Goal: Information Seeking & Learning: Learn about a topic

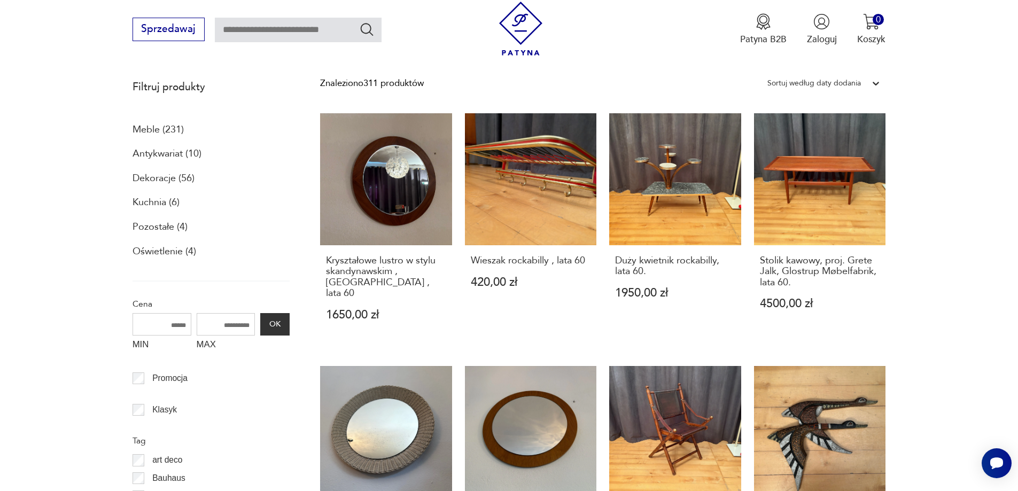
scroll to position [365, 0]
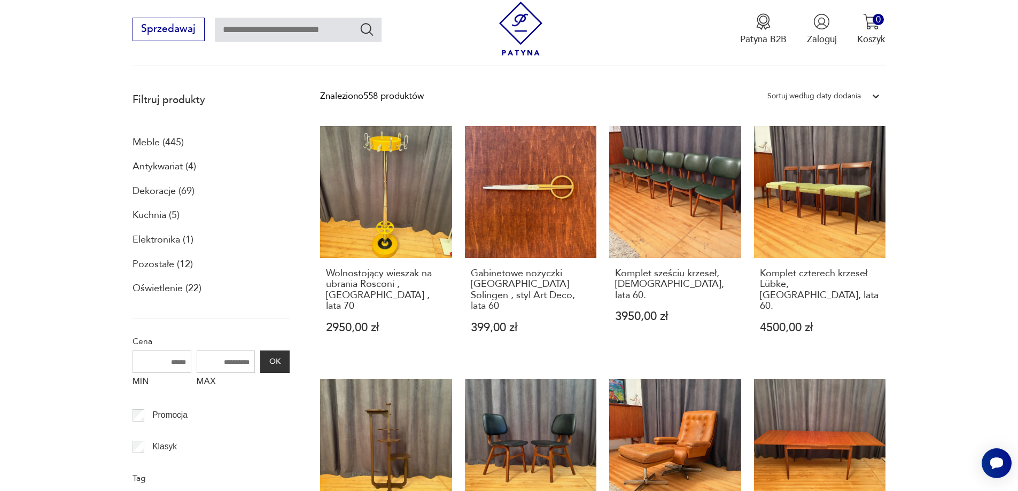
scroll to position [353, 0]
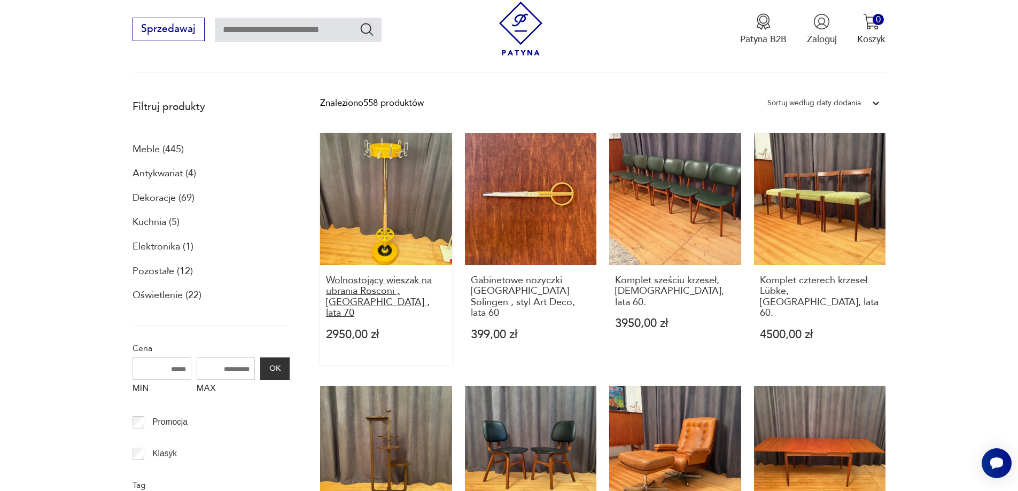
click at [362, 281] on h3 "Wolnostojący wieszak na ubrania Rosconi , Niemcy , lata 70" at bounding box center [386, 297] width 120 height 44
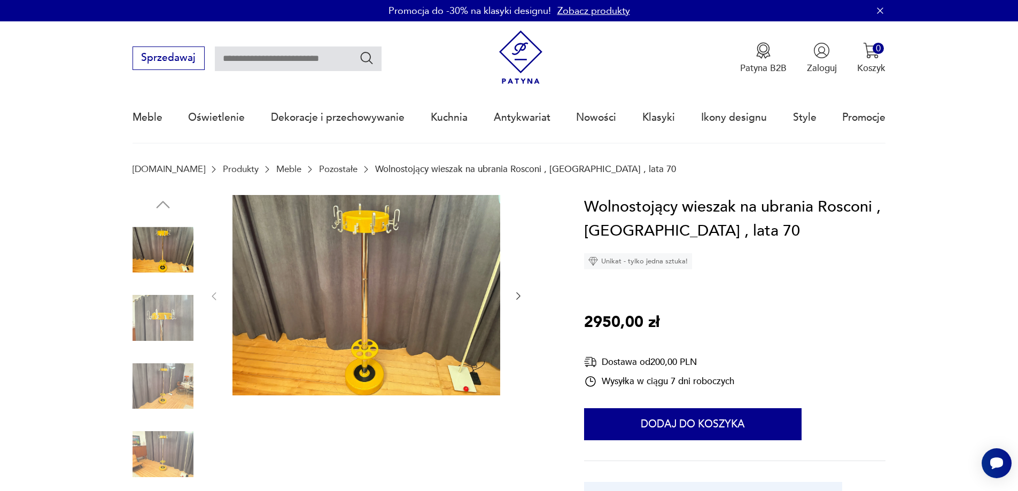
click at [364, 284] on img at bounding box center [366, 295] width 268 height 201
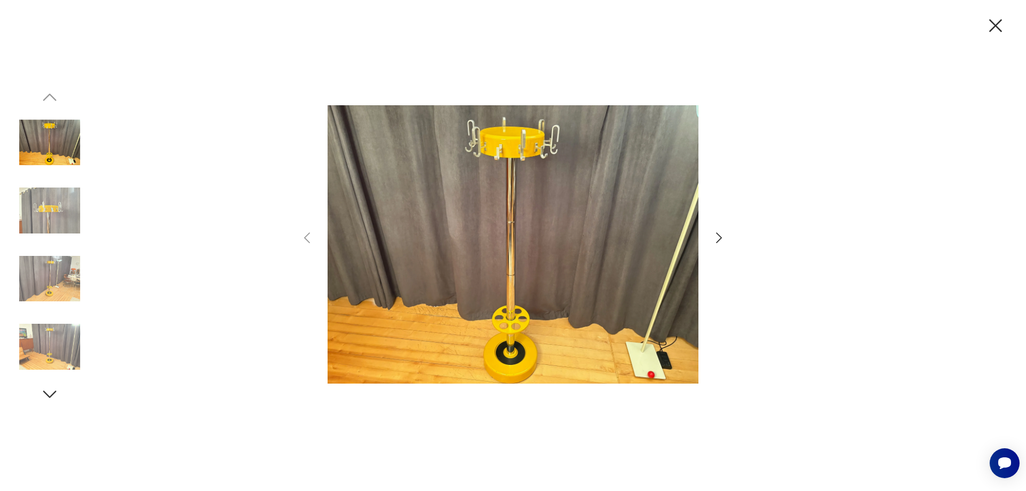
click at [718, 238] on icon "button" at bounding box center [718, 237] width 15 height 15
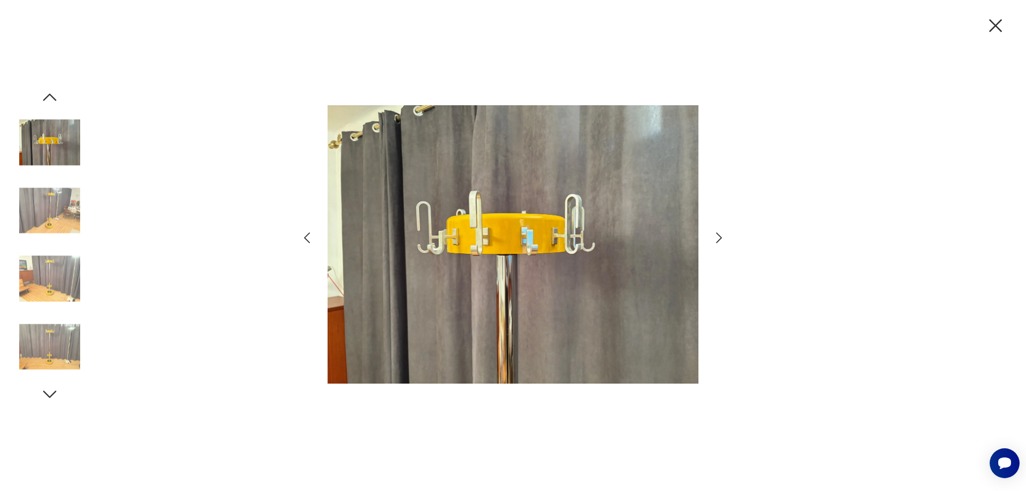
click at [718, 238] on icon "button" at bounding box center [718, 237] width 15 height 15
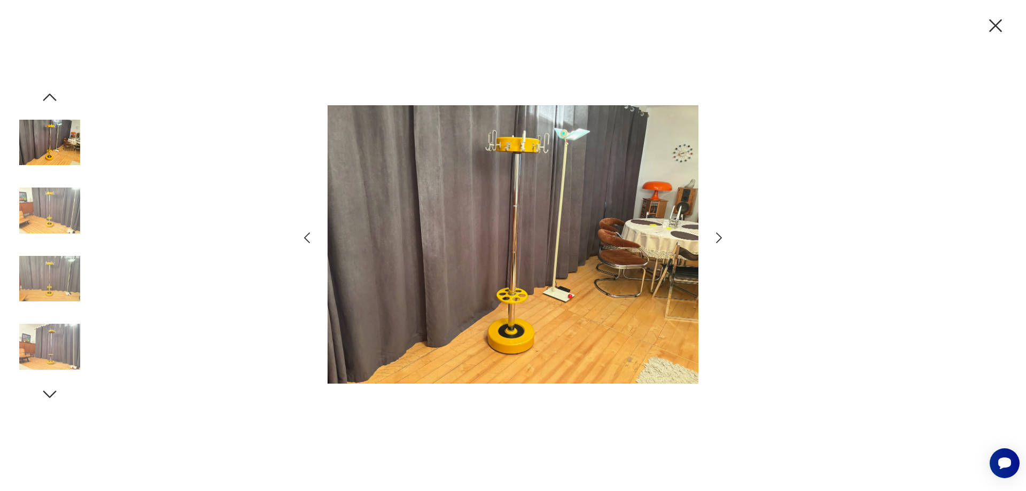
click at [718, 238] on icon "button" at bounding box center [718, 237] width 15 height 15
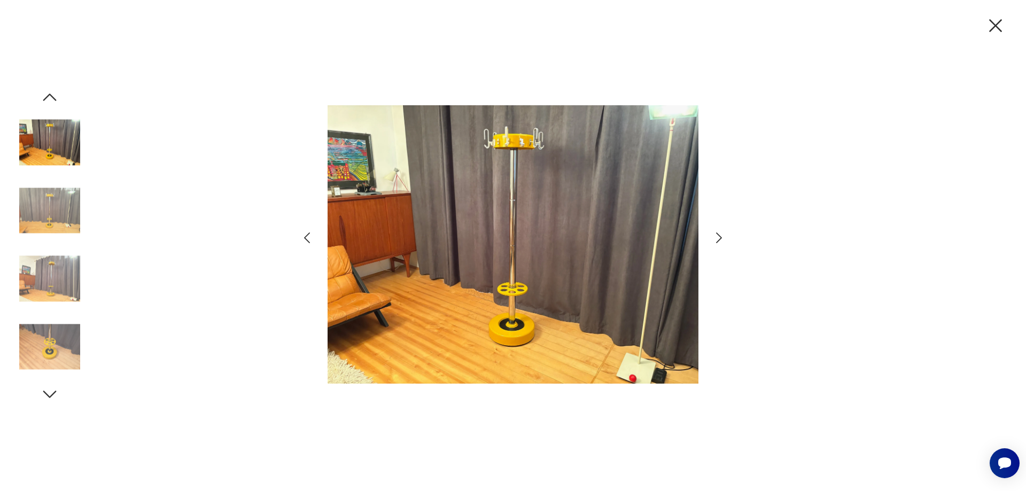
click at [718, 238] on icon "button" at bounding box center [718, 237] width 15 height 15
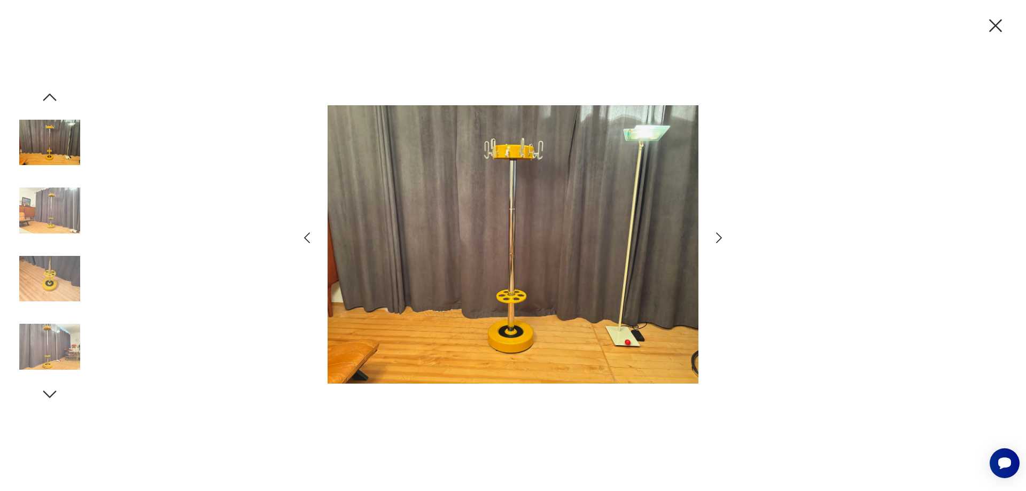
click at [718, 238] on icon "button" at bounding box center [718, 237] width 15 height 15
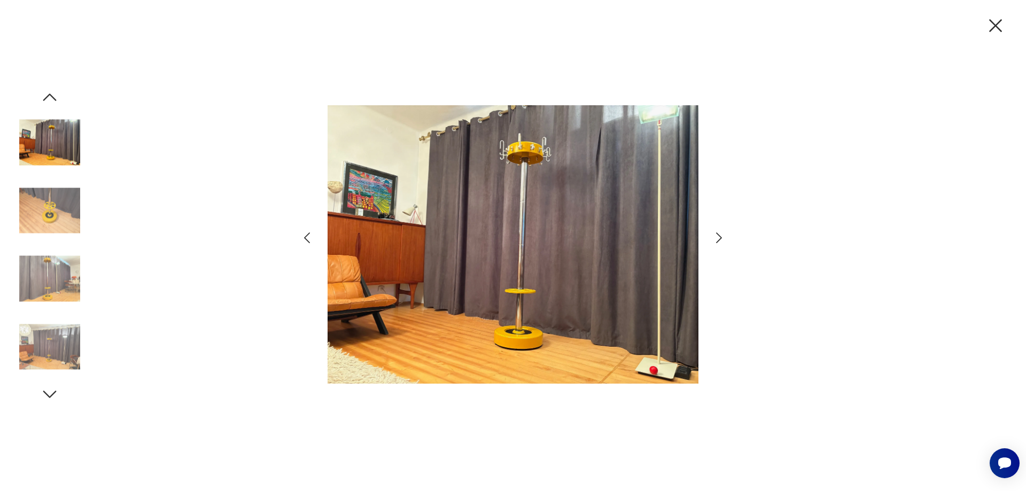
click at [718, 238] on icon "button" at bounding box center [718, 237] width 15 height 15
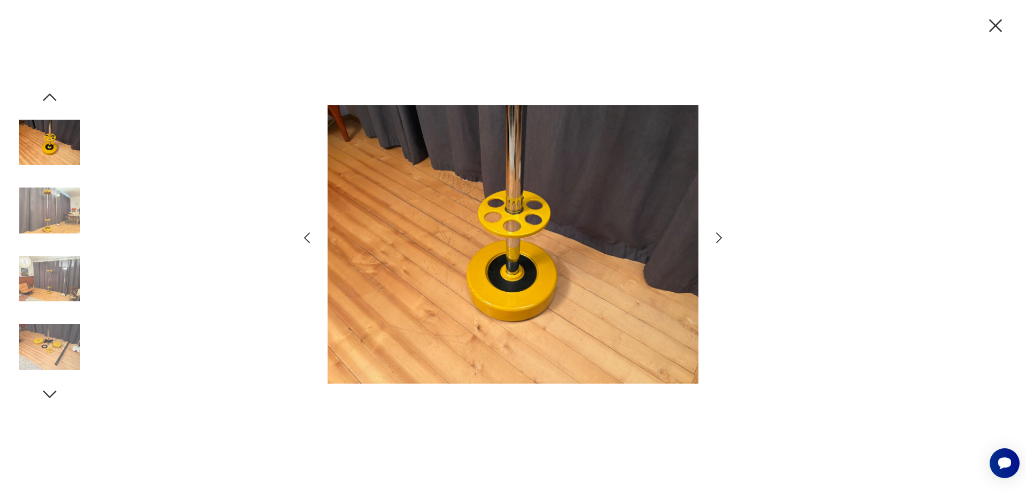
click at [718, 238] on icon "button" at bounding box center [718, 237] width 15 height 15
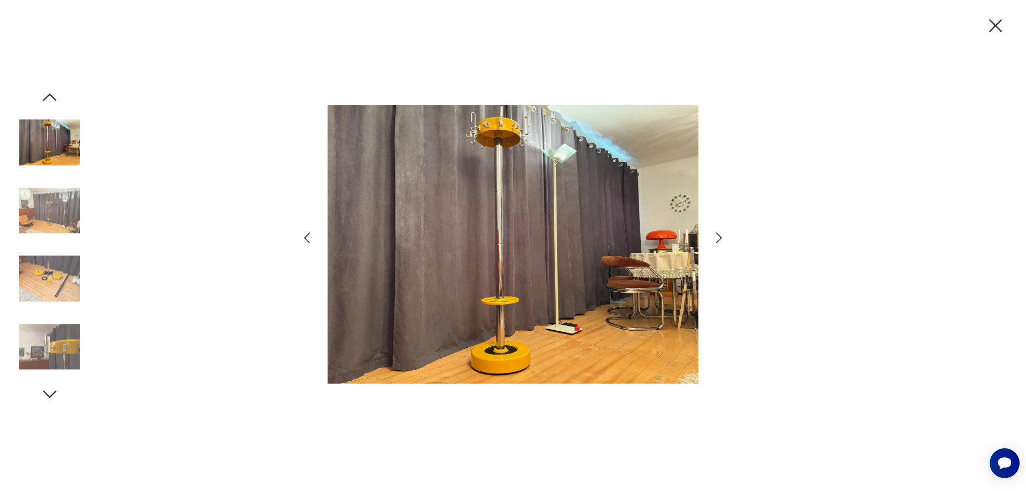
click at [718, 238] on icon "button" at bounding box center [718, 237] width 15 height 15
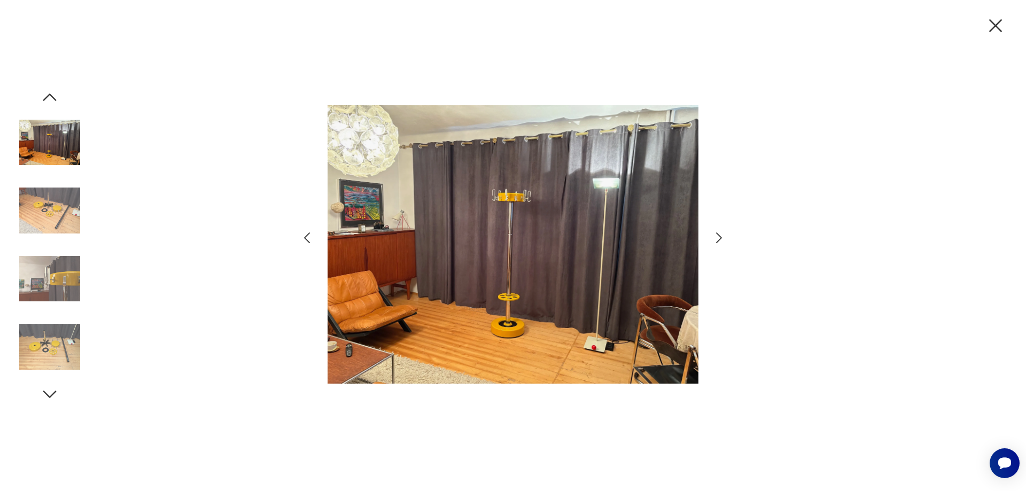
click at [718, 237] on icon "button" at bounding box center [718, 237] width 15 height 15
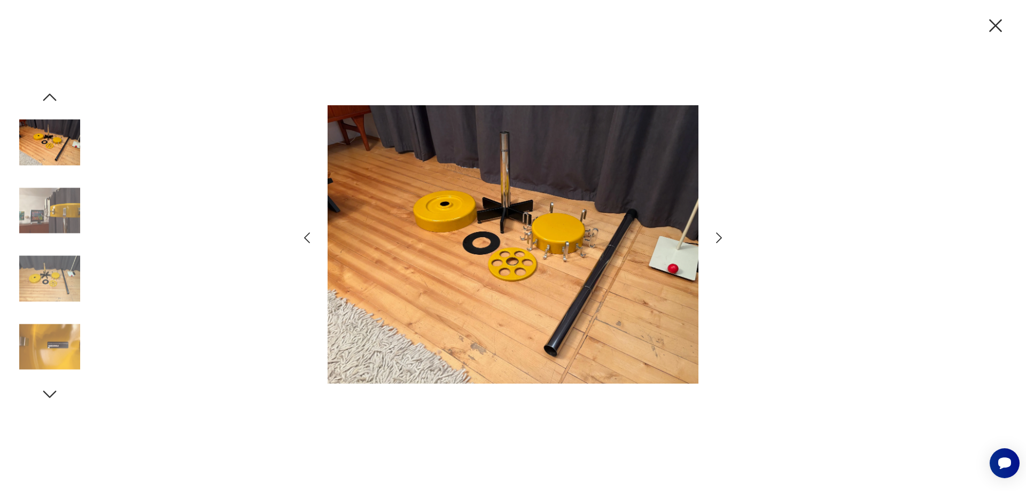
click at [718, 237] on icon "button" at bounding box center [718, 237] width 15 height 15
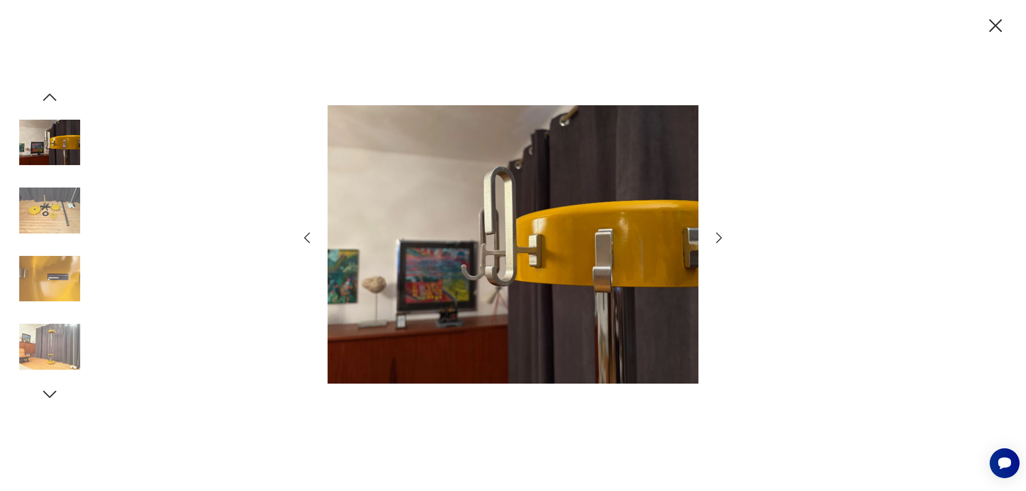
click at [718, 237] on icon "button" at bounding box center [718, 237] width 15 height 15
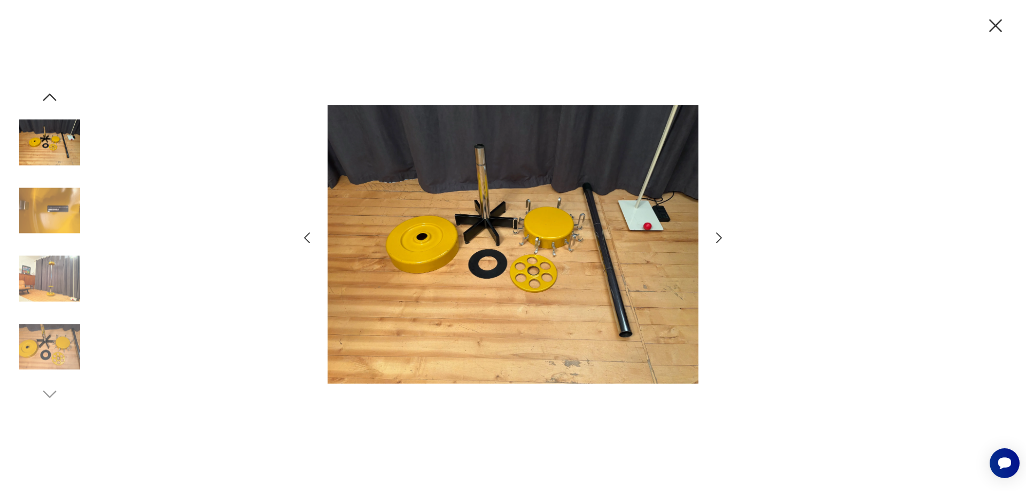
click at [718, 237] on icon "button" at bounding box center [718, 237] width 15 height 15
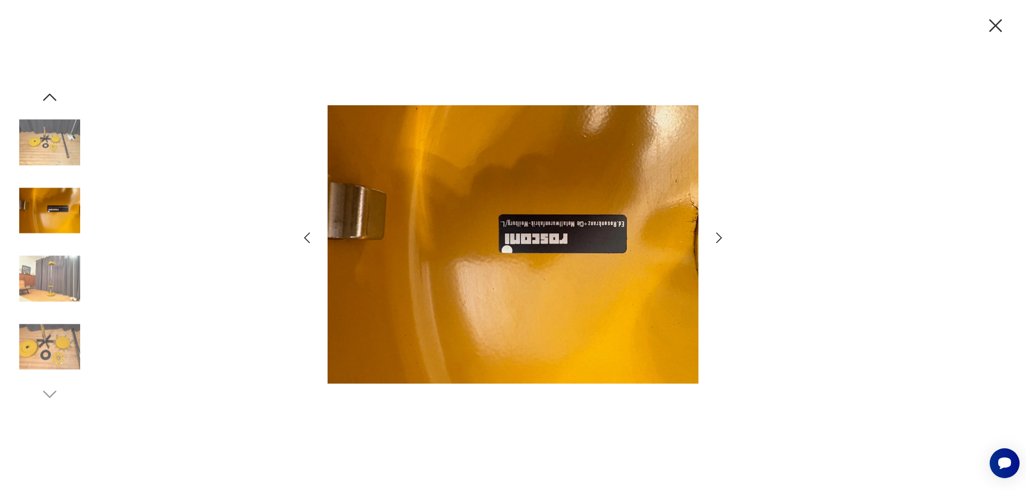
click at [718, 237] on icon "button" at bounding box center [718, 237] width 15 height 15
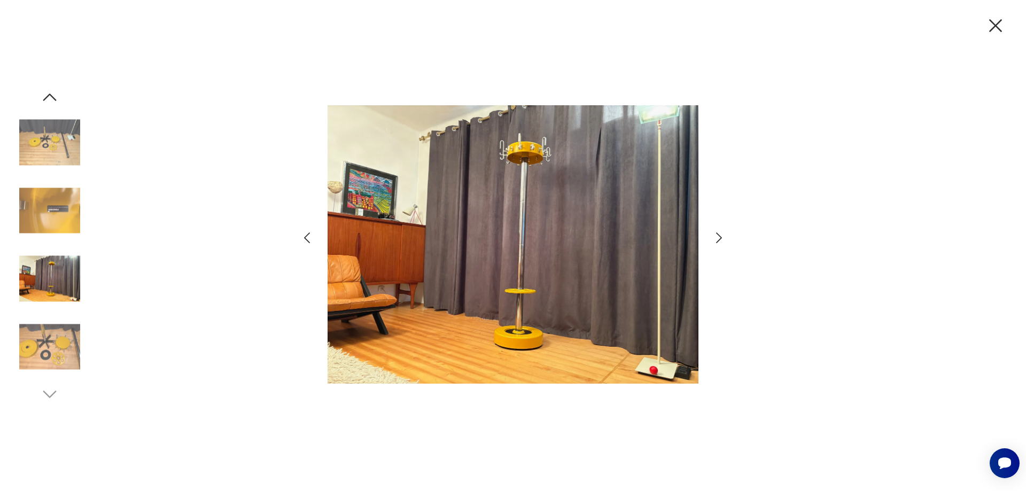
click at [718, 237] on icon "button" at bounding box center [718, 237] width 15 height 15
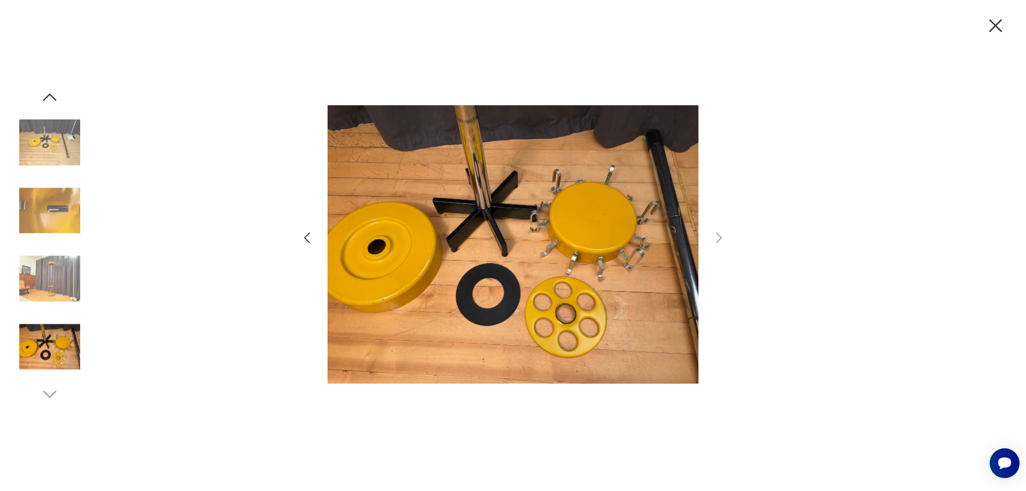
click at [994, 24] on icon "button" at bounding box center [995, 25] width 22 height 22
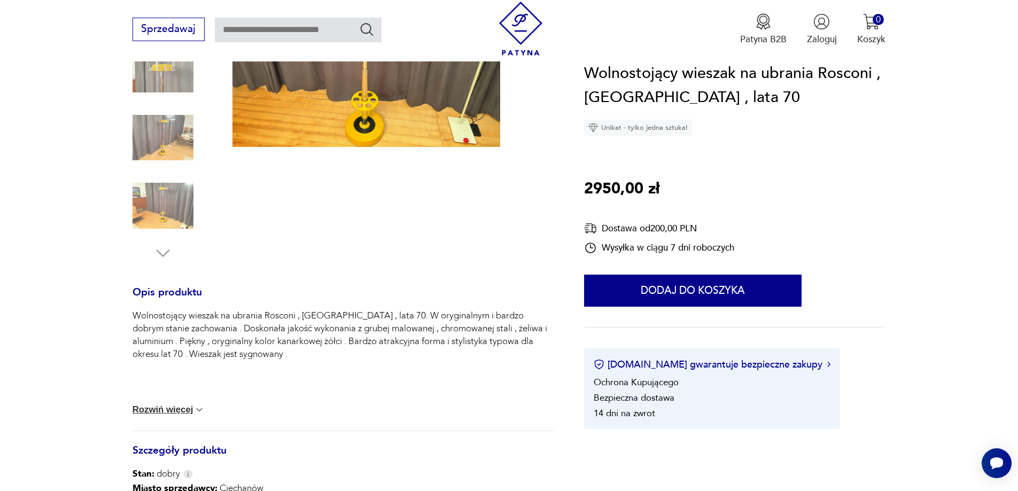
scroll to position [262, 0]
